Goal: Find specific page/section

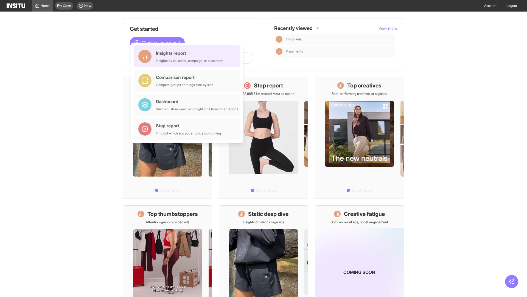
click at [189, 56] on div "Insights report Insights by ad, adset, campaign, or placement" at bounding box center [190, 56] width 68 height 13
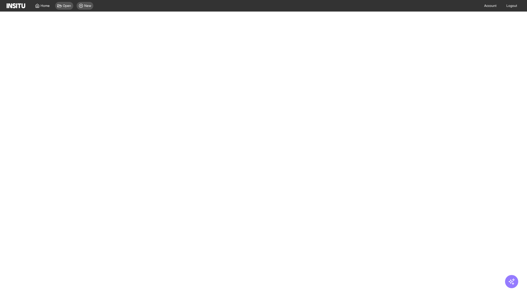
select select "**"
